Goal: Information Seeking & Learning: Learn about a topic

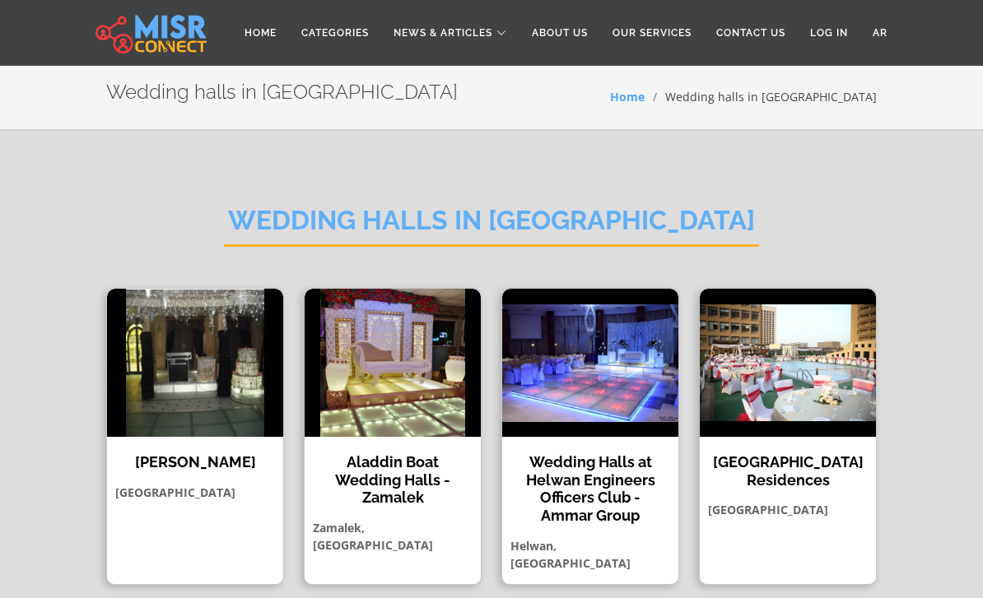
click at [825, 392] on img at bounding box center [788, 363] width 176 height 148
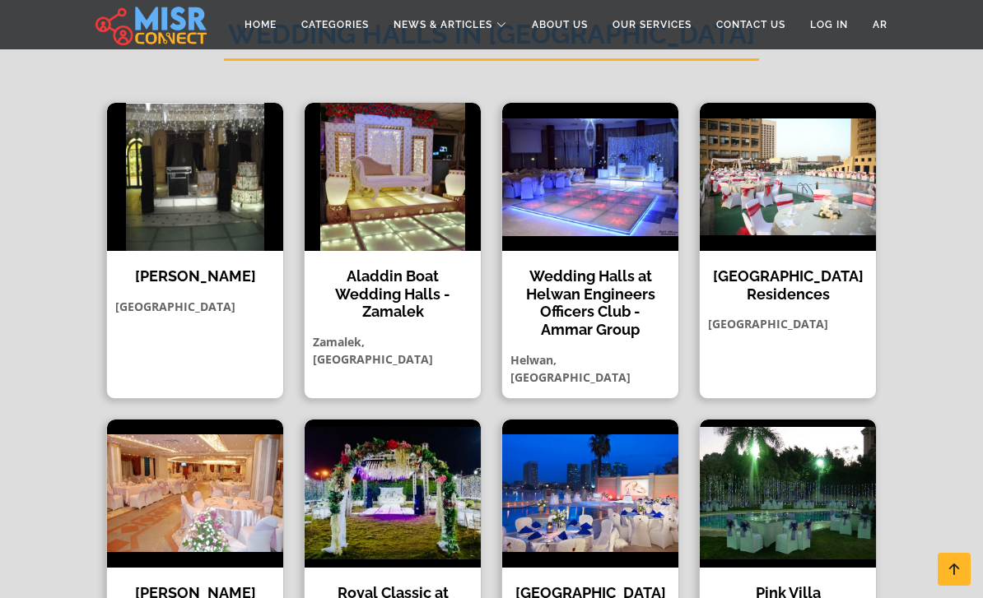
scroll to position [187, 0]
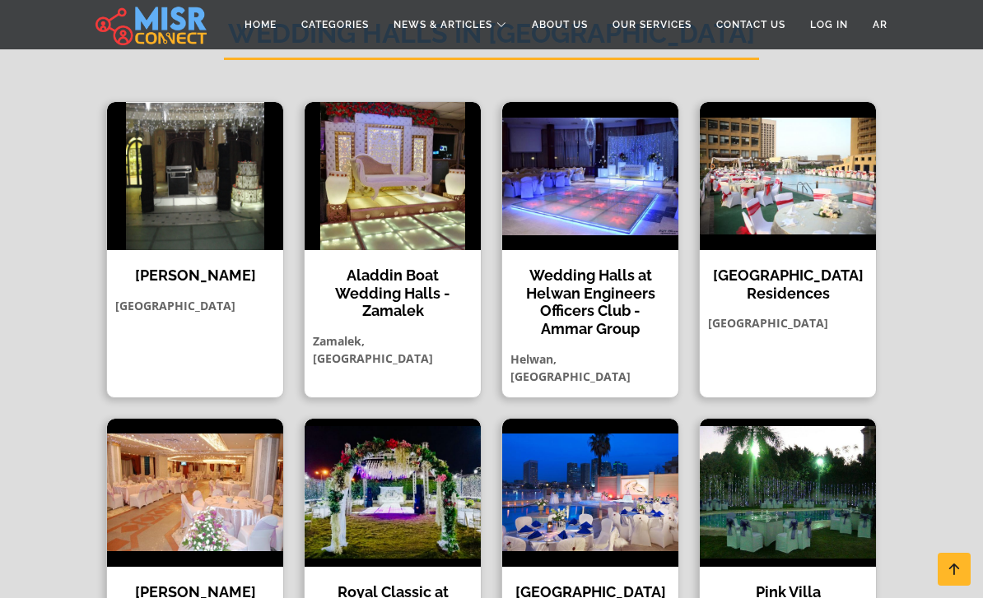
click at [379, 305] on h4 "Aladdin Boat Wedding Halls - Zamalek" at bounding box center [392, 294] width 151 height 54
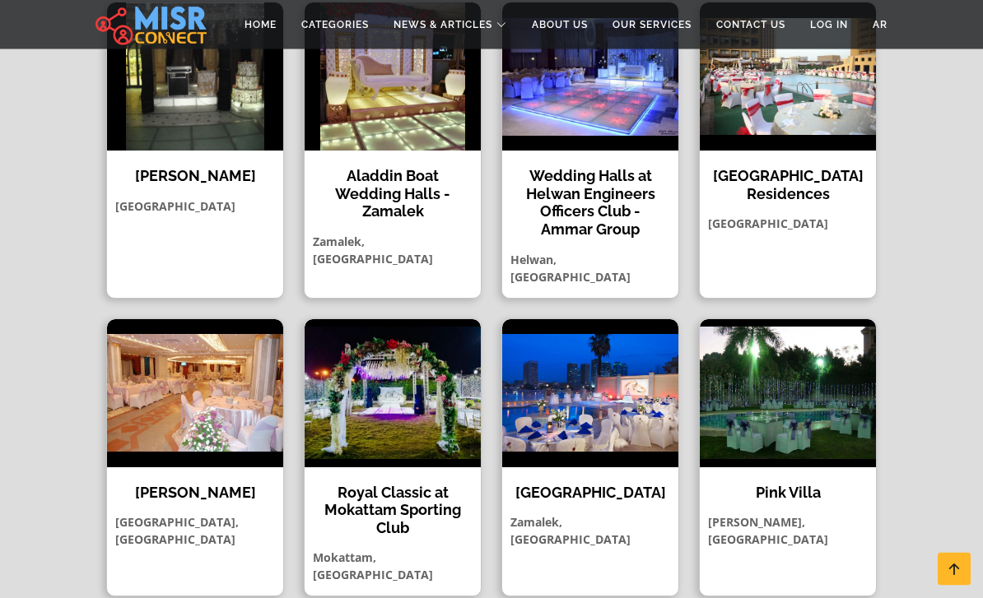
scroll to position [313, 0]
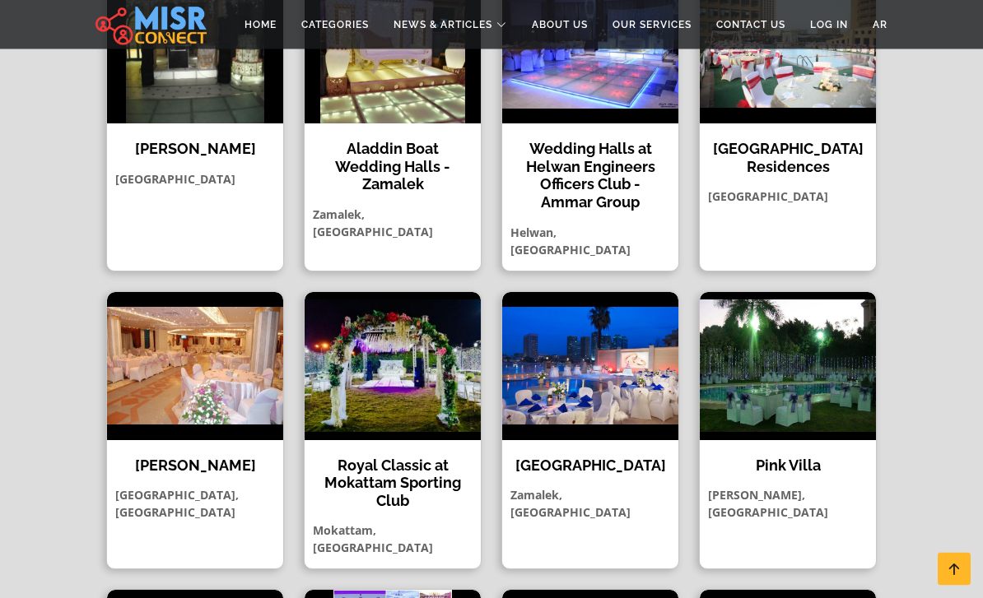
click at [616, 403] on img at bounding box center [590, 367] width 176 height 148
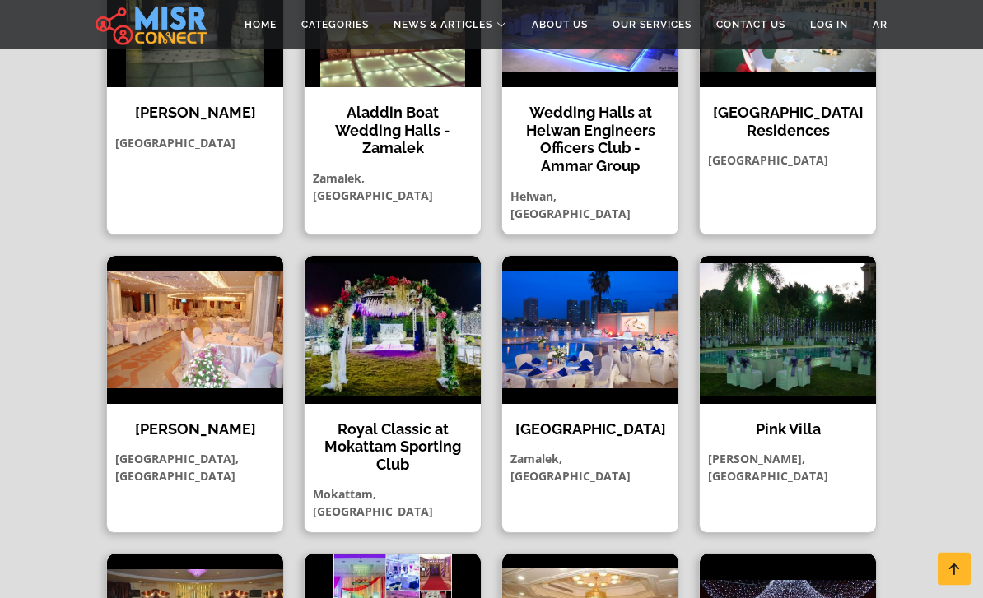
scroll to position [370, 0]
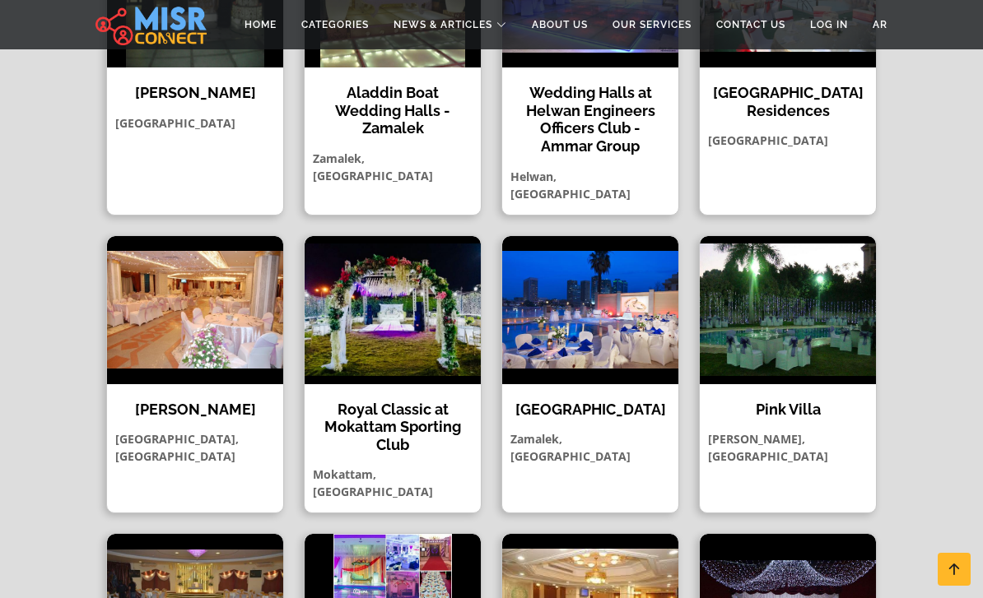
click at [205, 302] on img at bounding box center [195, 310] width 176 height 148
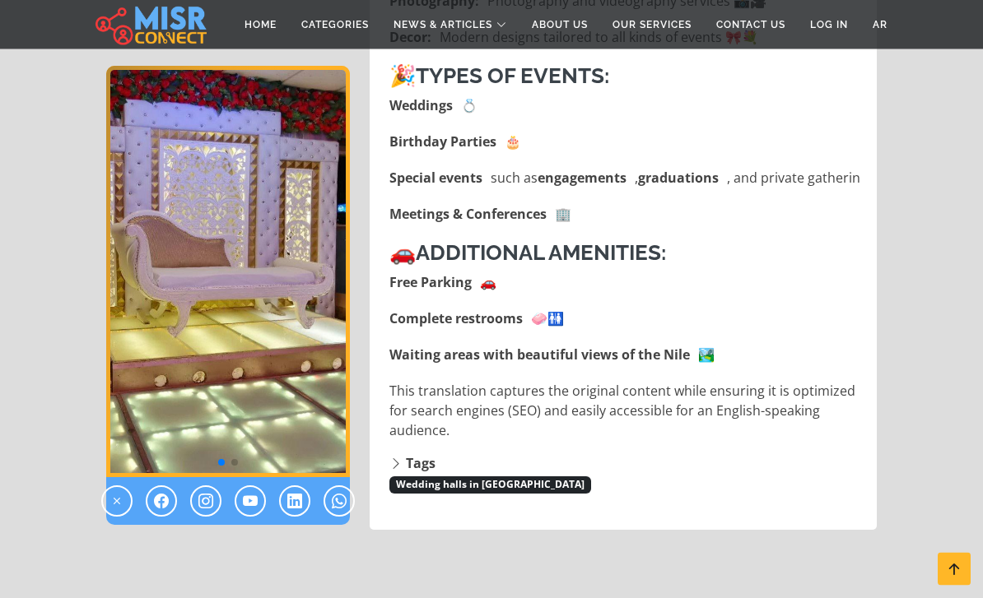
scroll to position [1223, 0]
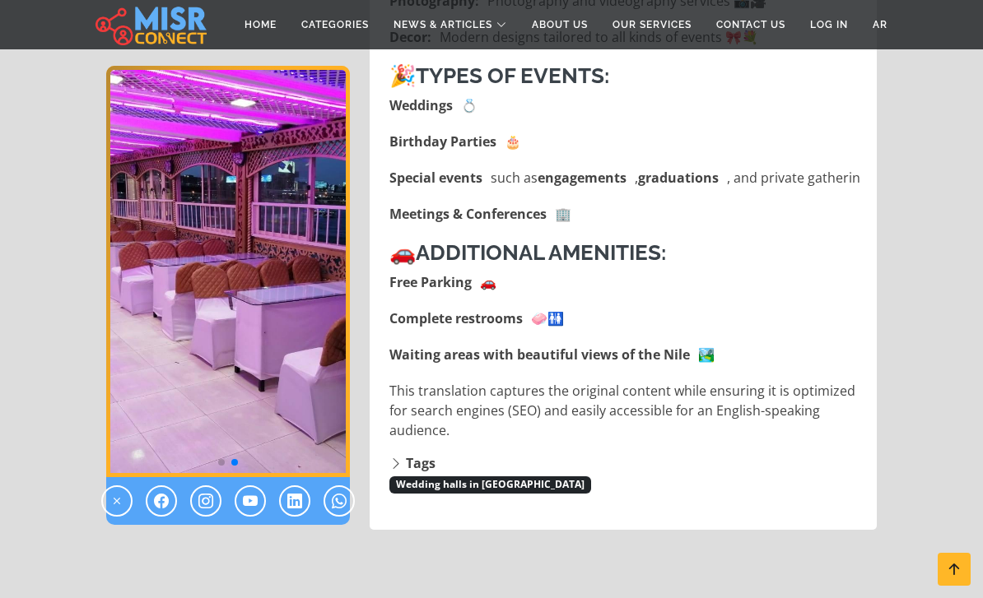
click at [265, 308] on img "2 / 2" at bounding box center [228, 272] width 244 height 412
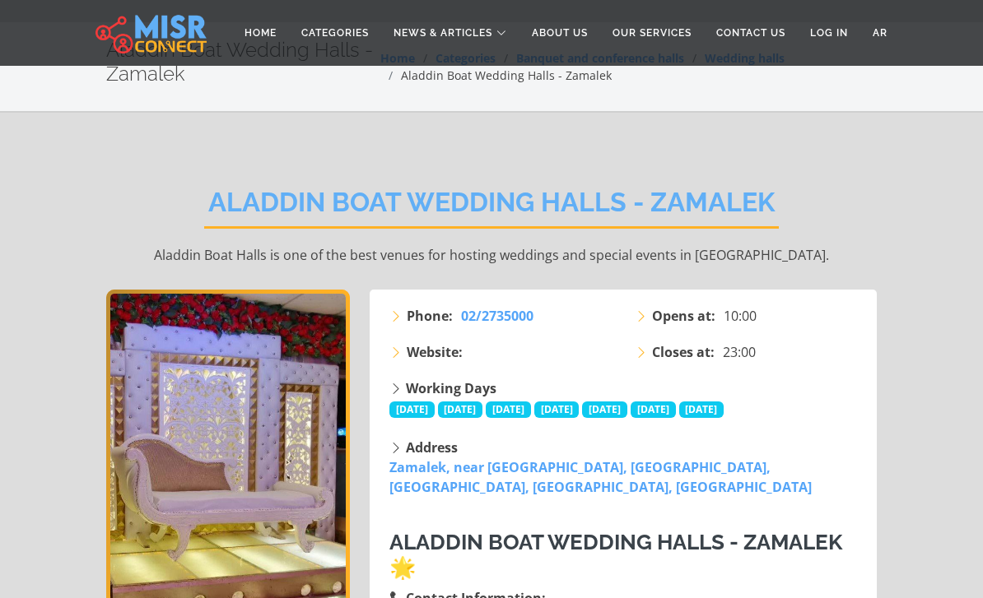
scroll to position [0, 0]
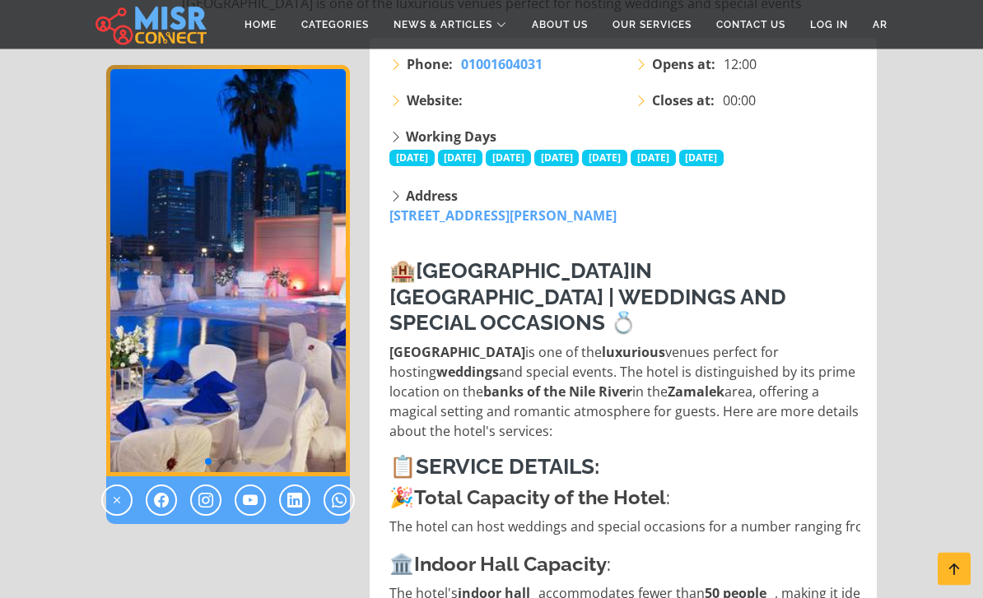
scroll to position [271, 0]
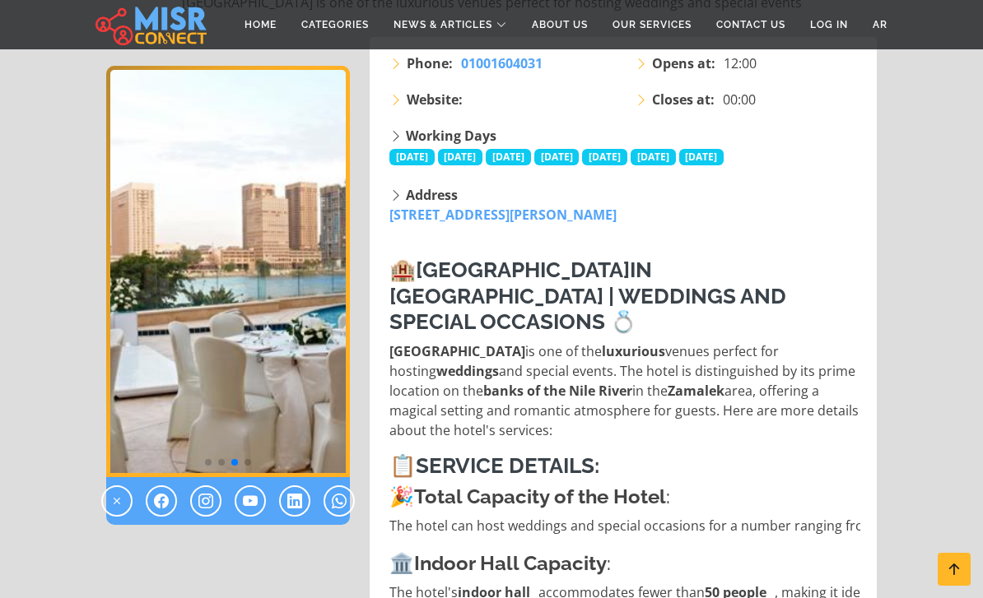
click at [298, 333] on img "3 / 4" at bounding box center [228, 272] width 244 height 412
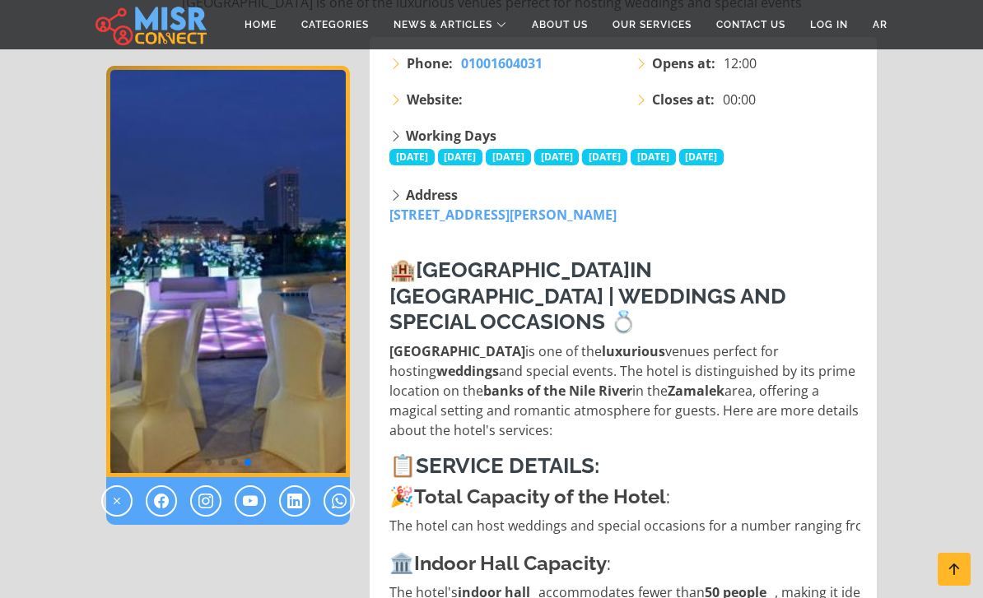
click at [299, 337] on img "4 / 4" at bounding box center [228, 272] width 244 height 412
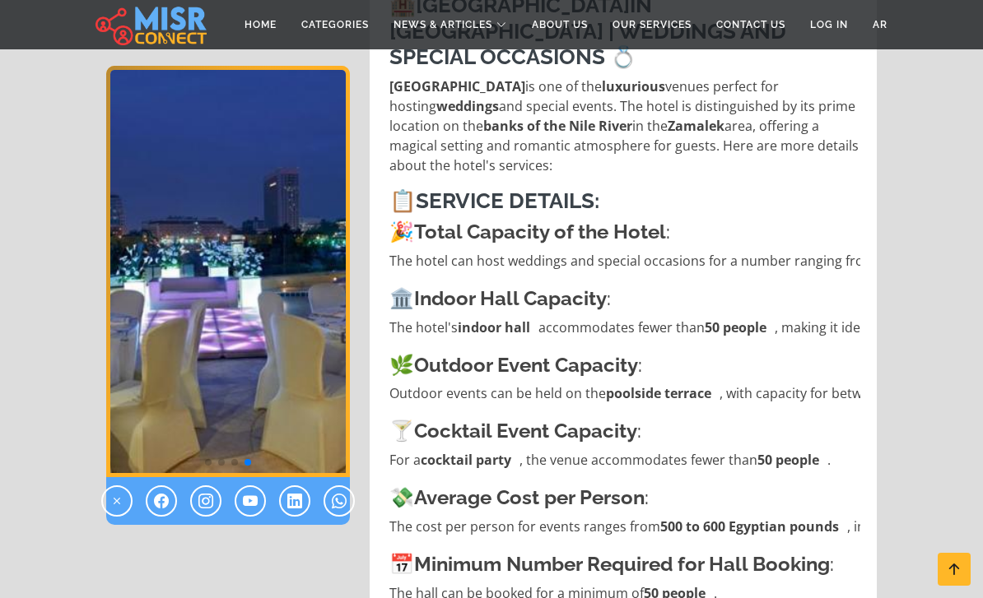
scroll to position [537, 0]
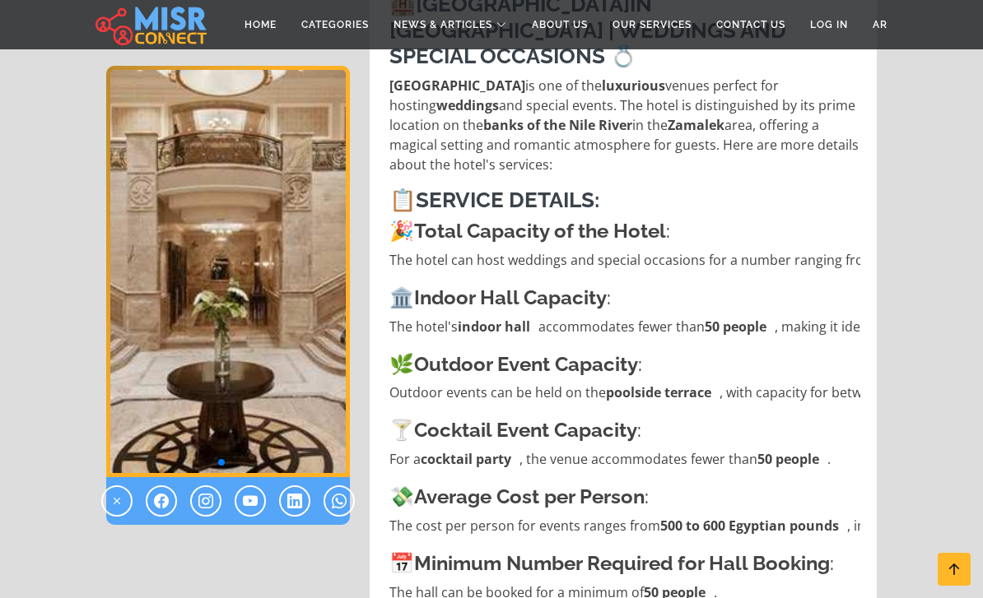
click at [299, 303] on img "2 / 4" at bounding box center [228, 272] width 244 height 412
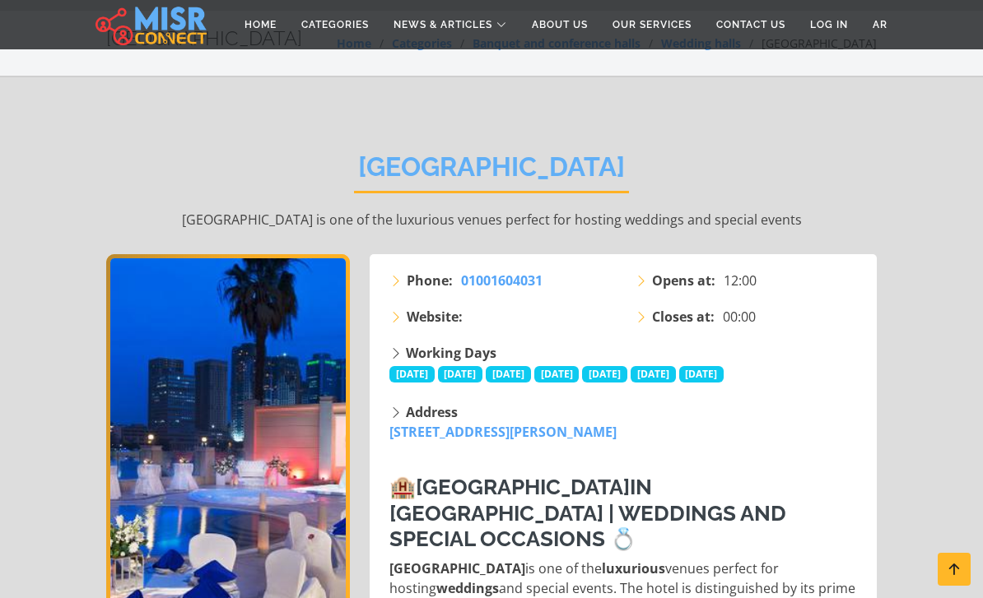
scroll to position [0, 0]
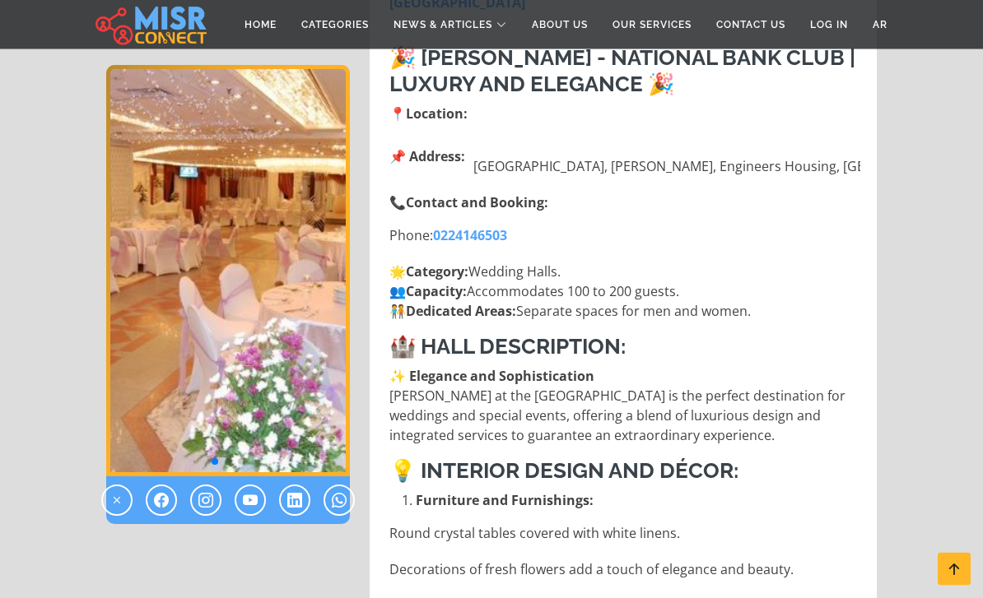
scroll to position [523, 0]
